Goal: Find contact information: Find contact information

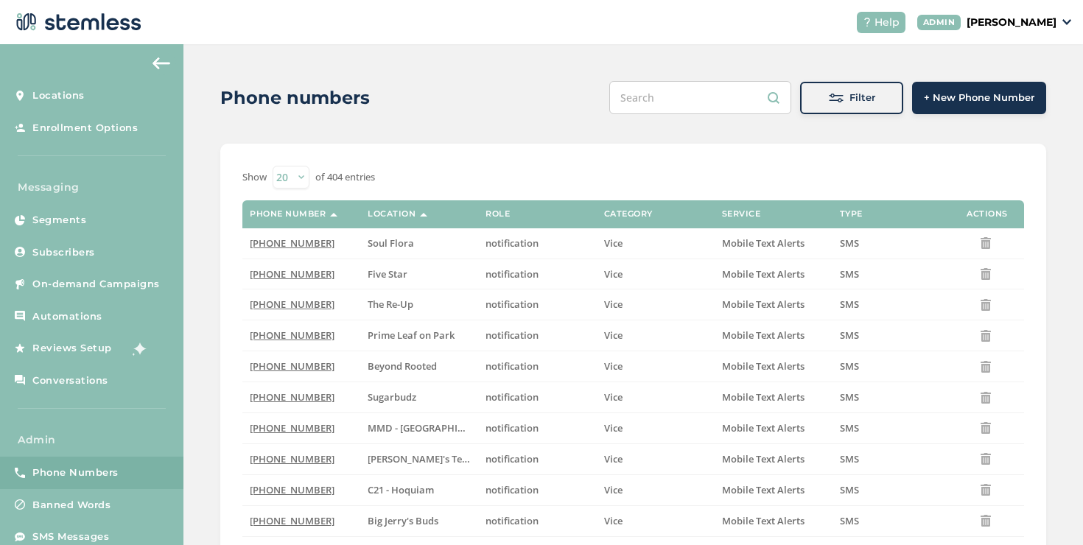
click at [850, 102] on span "Filter" at bounding box center [863, 98] width 26 height 15
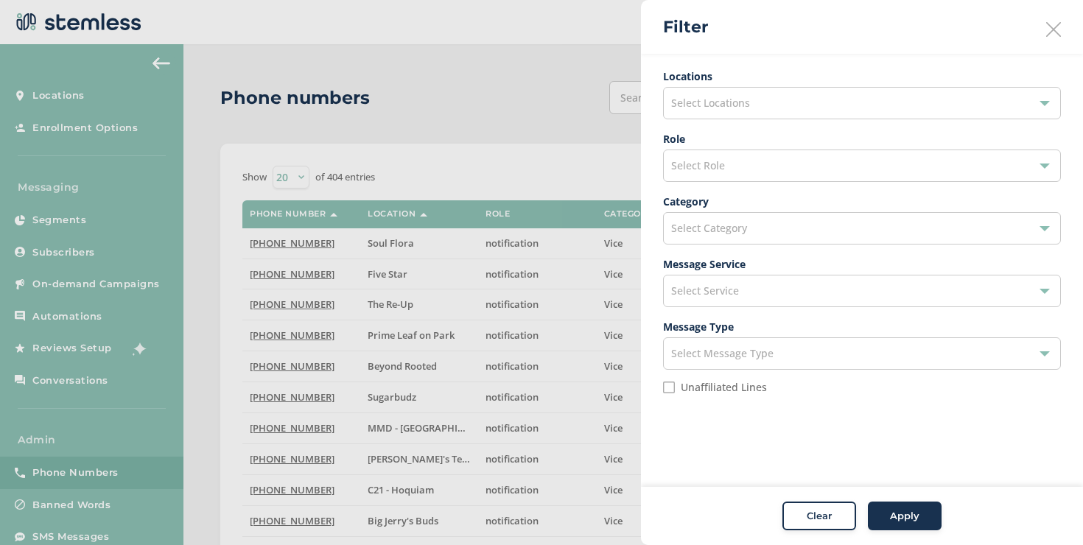
click at [744, 300] on div "Select Service" at bounding box center [862, 291] width 398 height 32
click at [727, 234] on span "Select Category" at bounding box center [709, 228] width 76 height 14
click at [719, 232] on span "Select Category" at bounding box center [709, 228] width 76 height 14
click at [708, 167] on span "Select Role" at bounding box center [698, 165] width 54 height 14
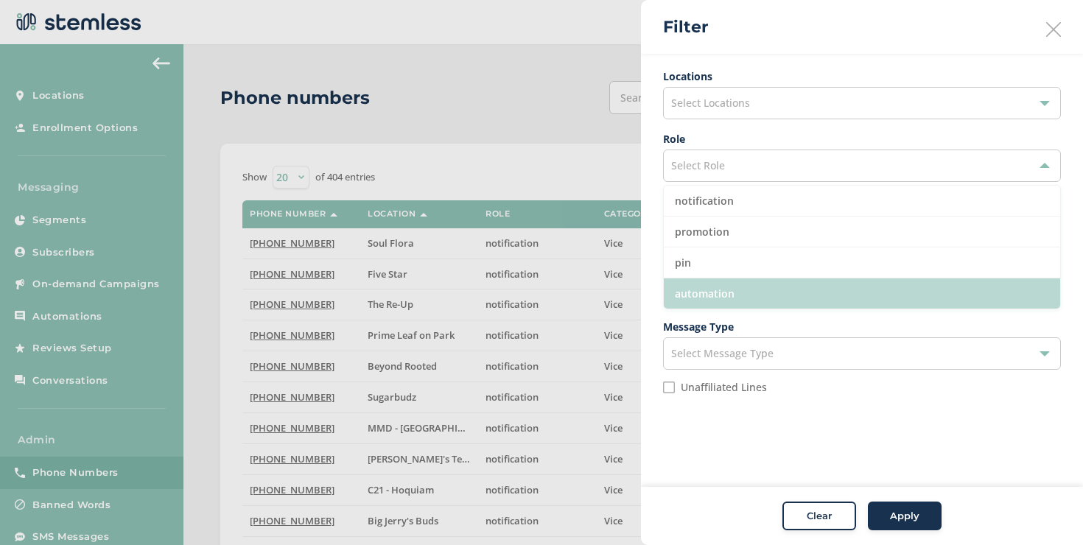
click at [726, 293] on li "automation" at bounding box center [862, 294] width 396 height 30
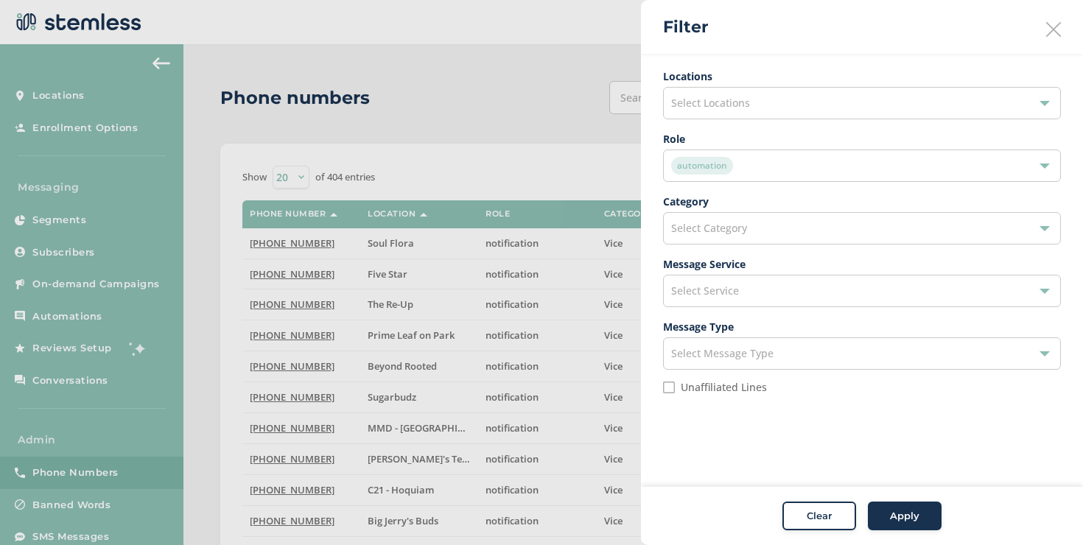
click at [892, 506] on button "Apply" at bounding box center [905, 516] width 74 height 29
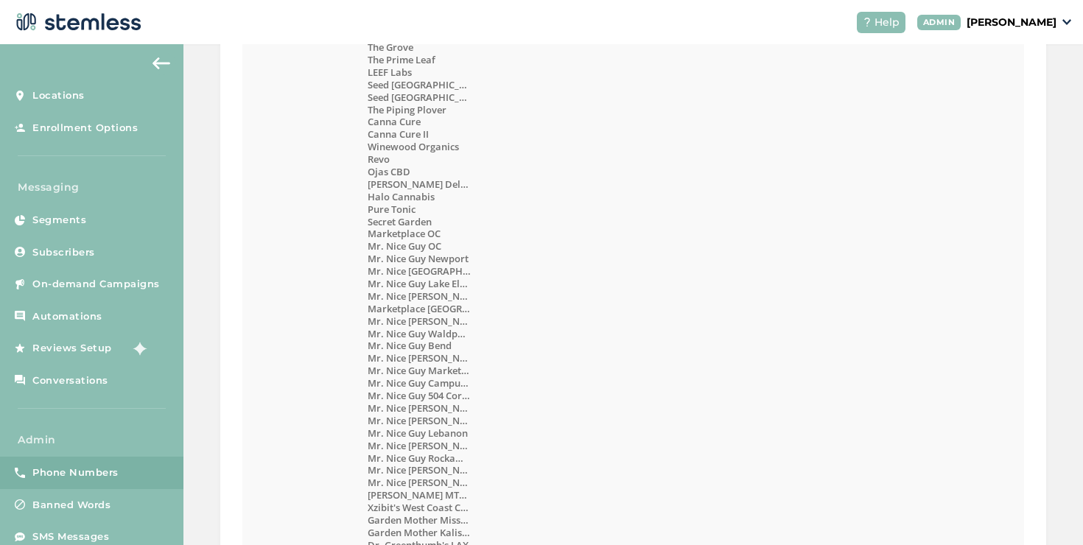
scroll to position [704, 0]
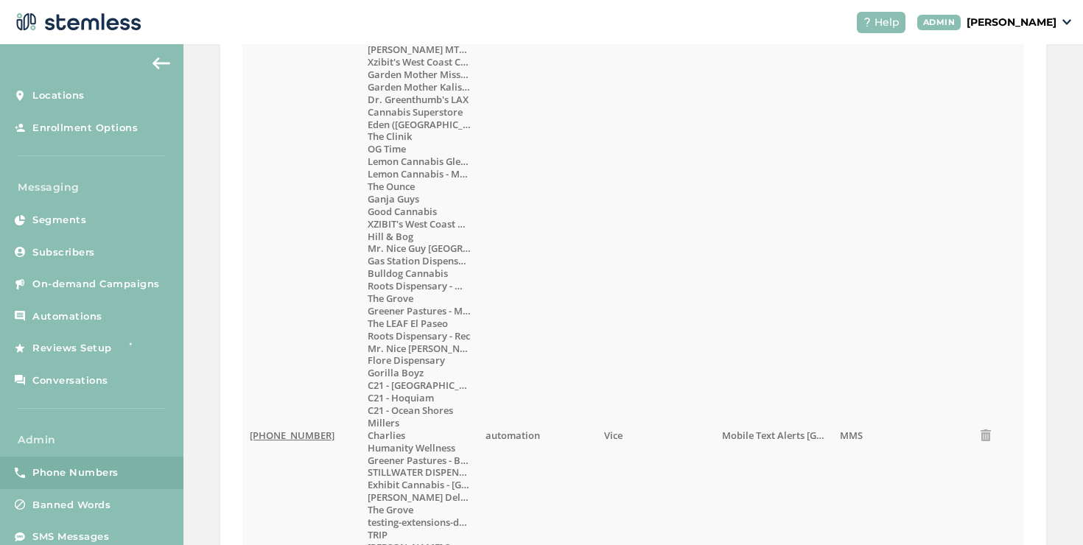
click at [304, 438] on span "[PHONE_NUMBER]" at bounding box center [292, 435] width 85 height 13
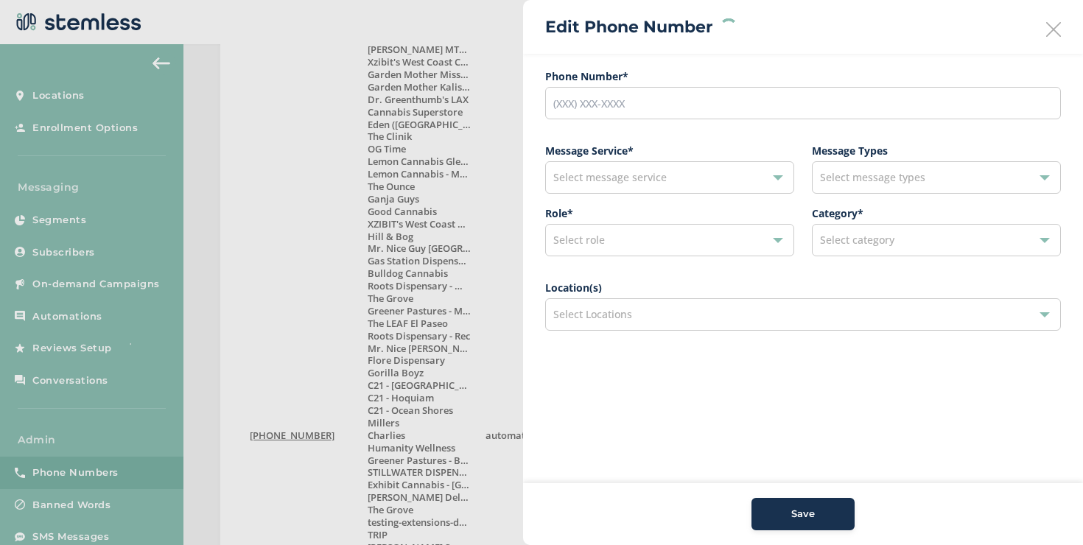
type input "[PHONE_NUMBER]"
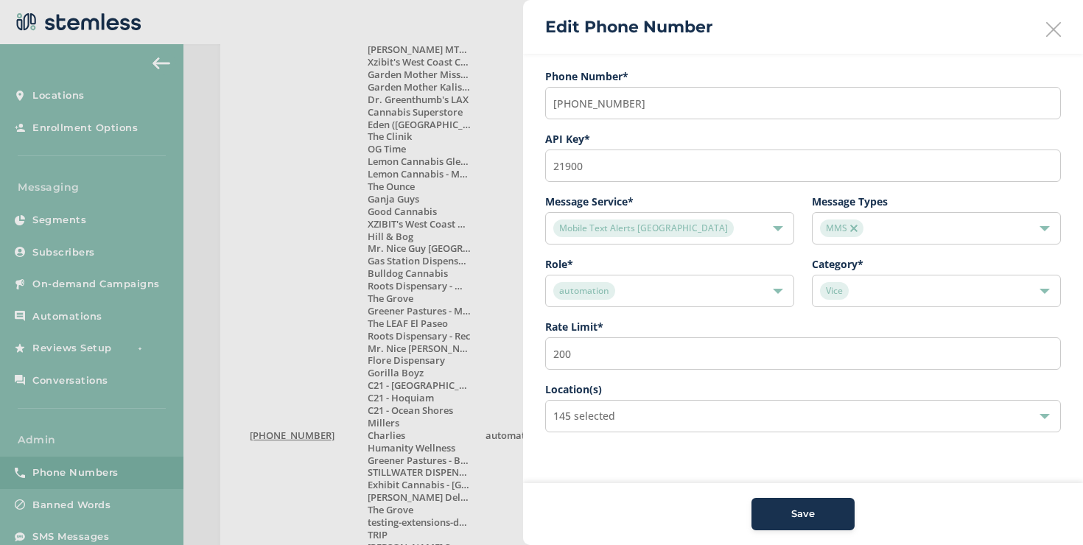
click at [1047, 32] on icon at bounding box center [1053, 29] width 15 height 15
